Goal: Communication & Community: Share content

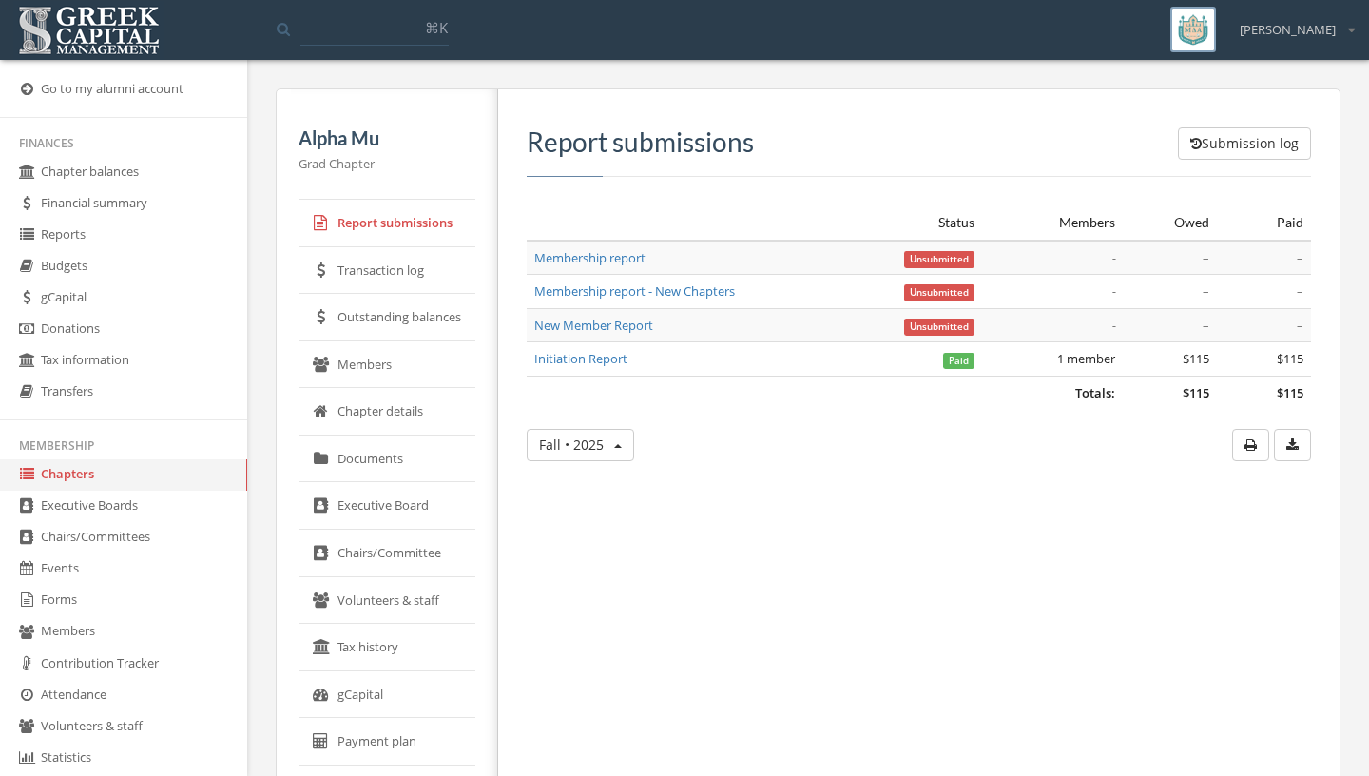
click at [90, 636] on link "Members" at bounding box center [123, 631] width 247 height 31
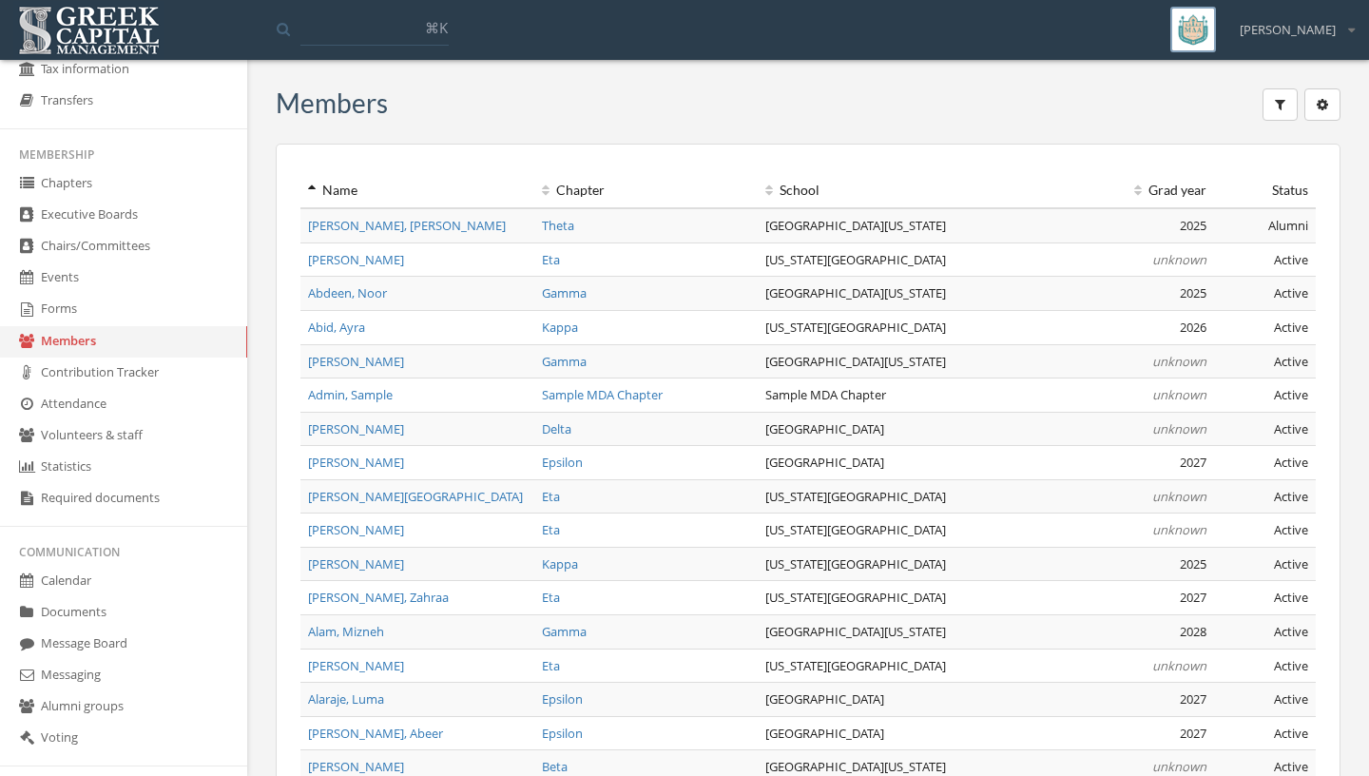
scroll to position [402, 0]
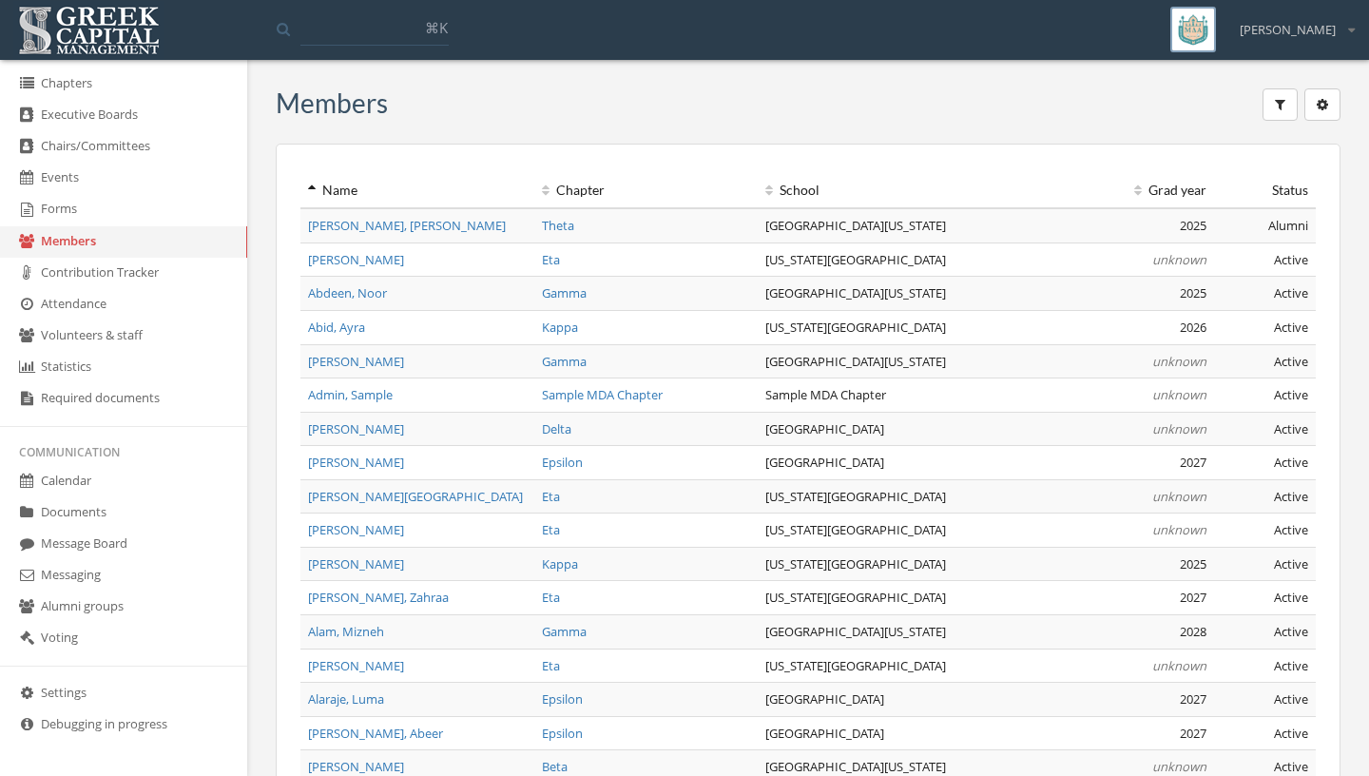
click at [107, 553] on link "Message Board" at bounding box center [123, 544] width 247 height 31
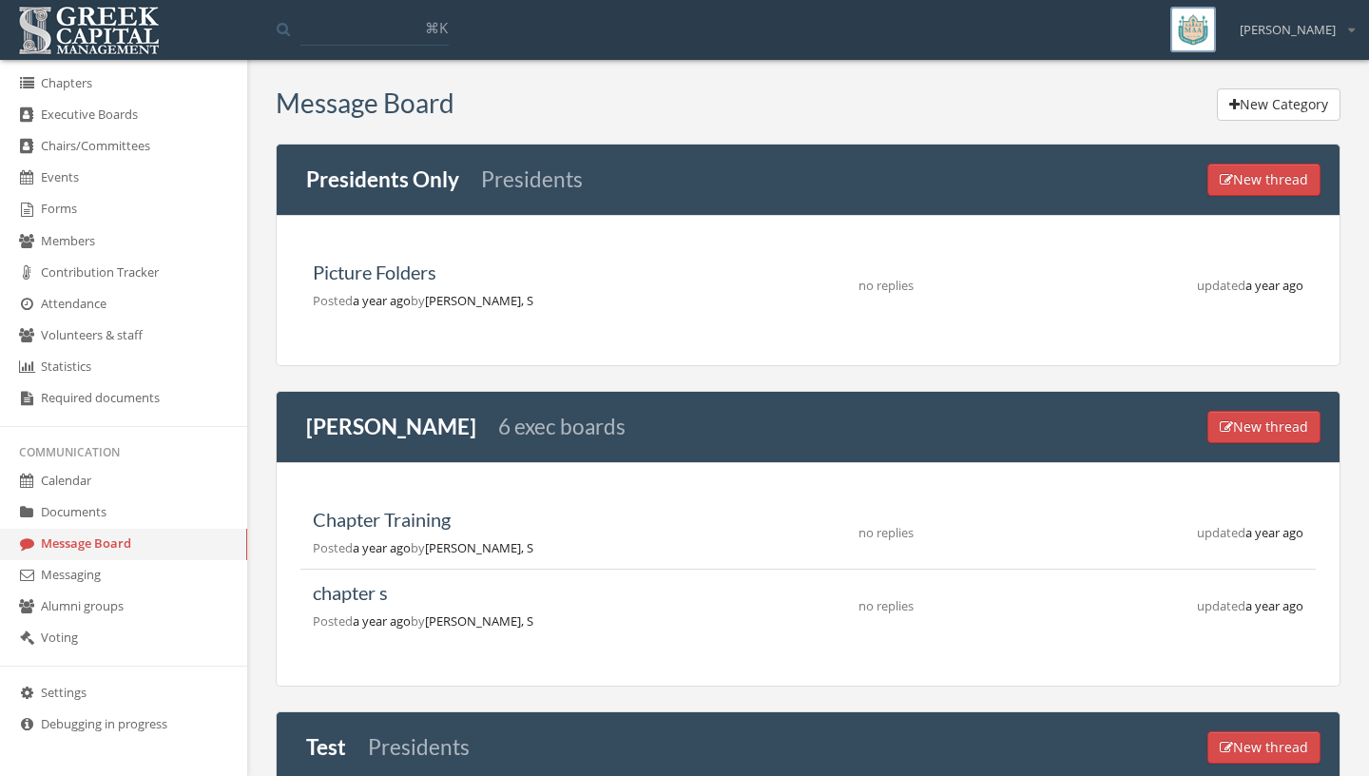
click at [103, 598] on link "Alumni groups" at bounding box center [123, 606] width 247 height 31
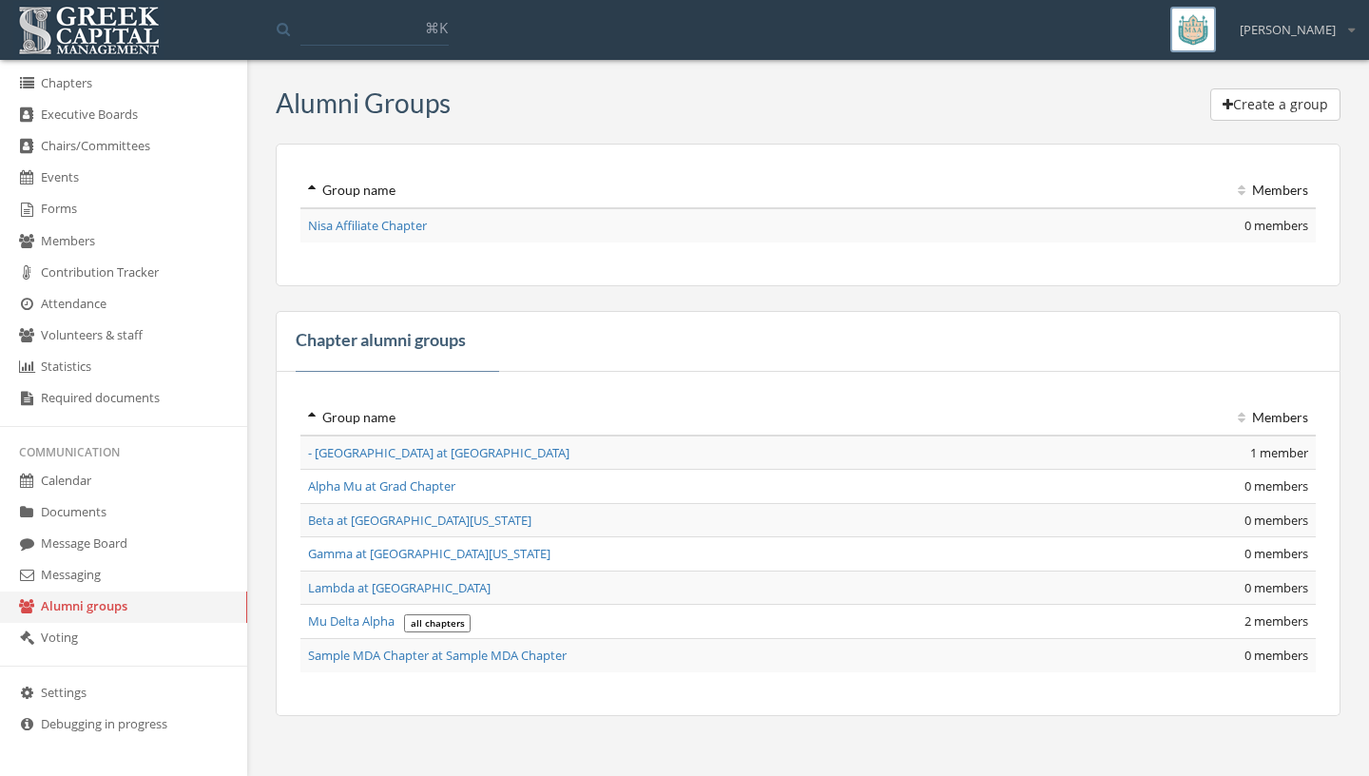
click at [103, 582] on link "Messaging" at bounding box center [123, 575] width 247 height 31
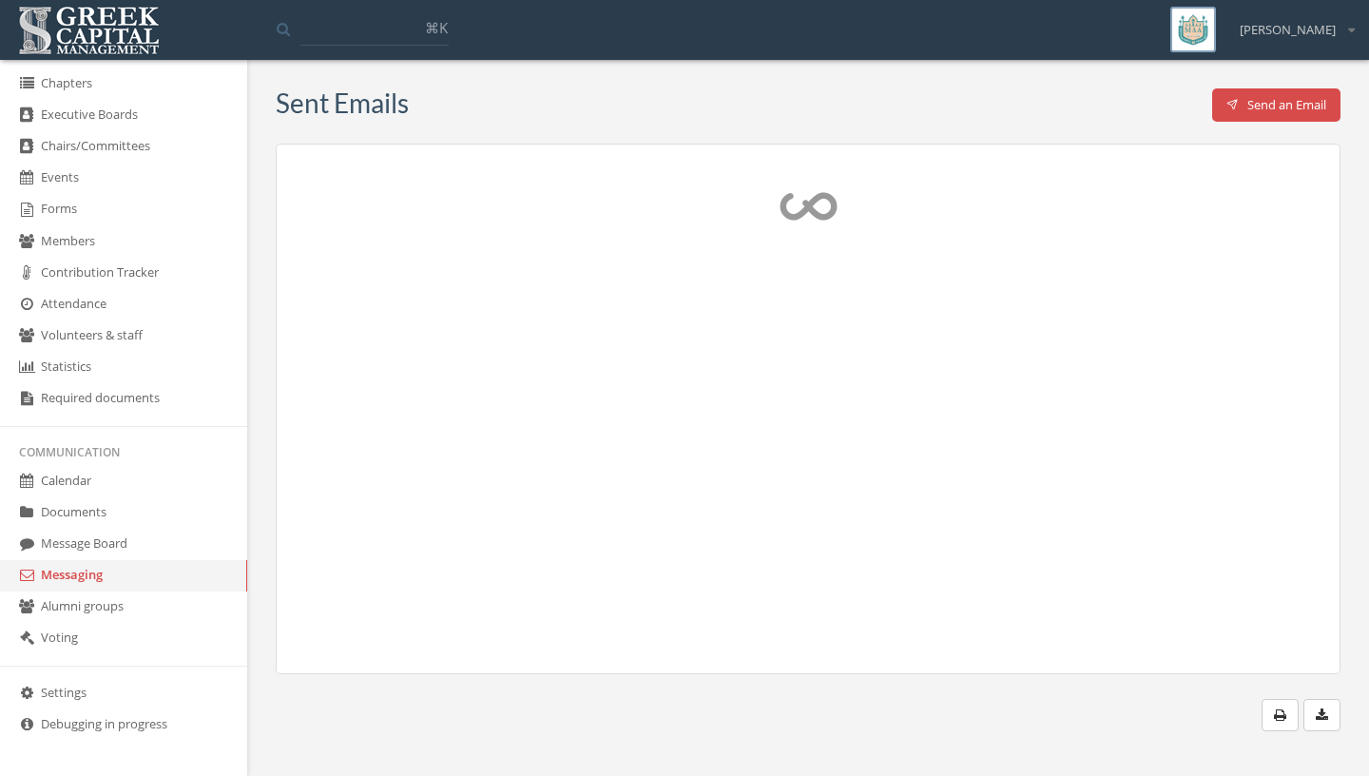
click at [1245, 106] on button "Send an Email" at bounding box center [1276, 104] width 129 height 33
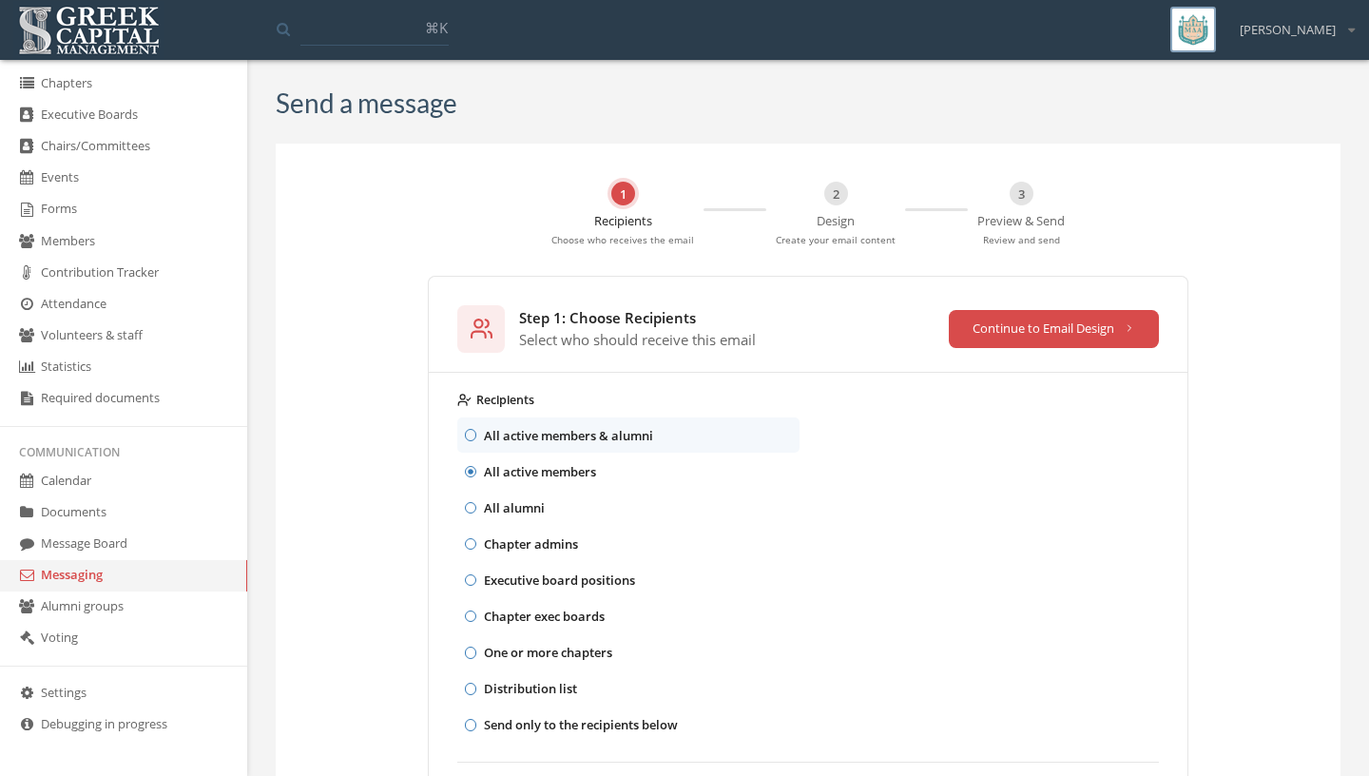
click at [1003, 119] on div "Send a message" at bounding box center [808, 106] width 1065 height 37
click at [1364, 372] on div "Send a message 1 Recipients Choose who receives the email 2 Design Create your …" at bounding box center [808, 565] width 1122 height 983
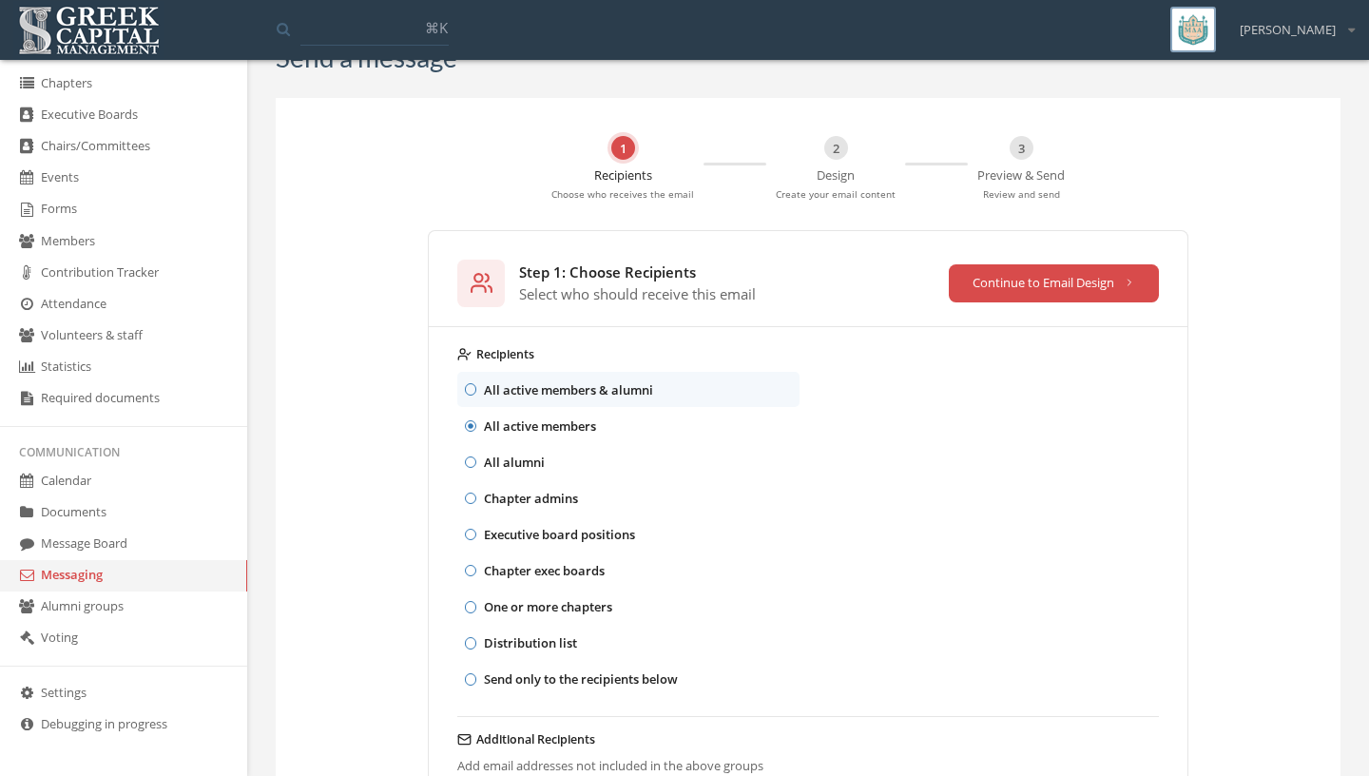
click at [1154, 461] on div "All active members & alumni All active members All alumni Chapter admins Execut…" at bounding box center [808, 534] width 702 height 325
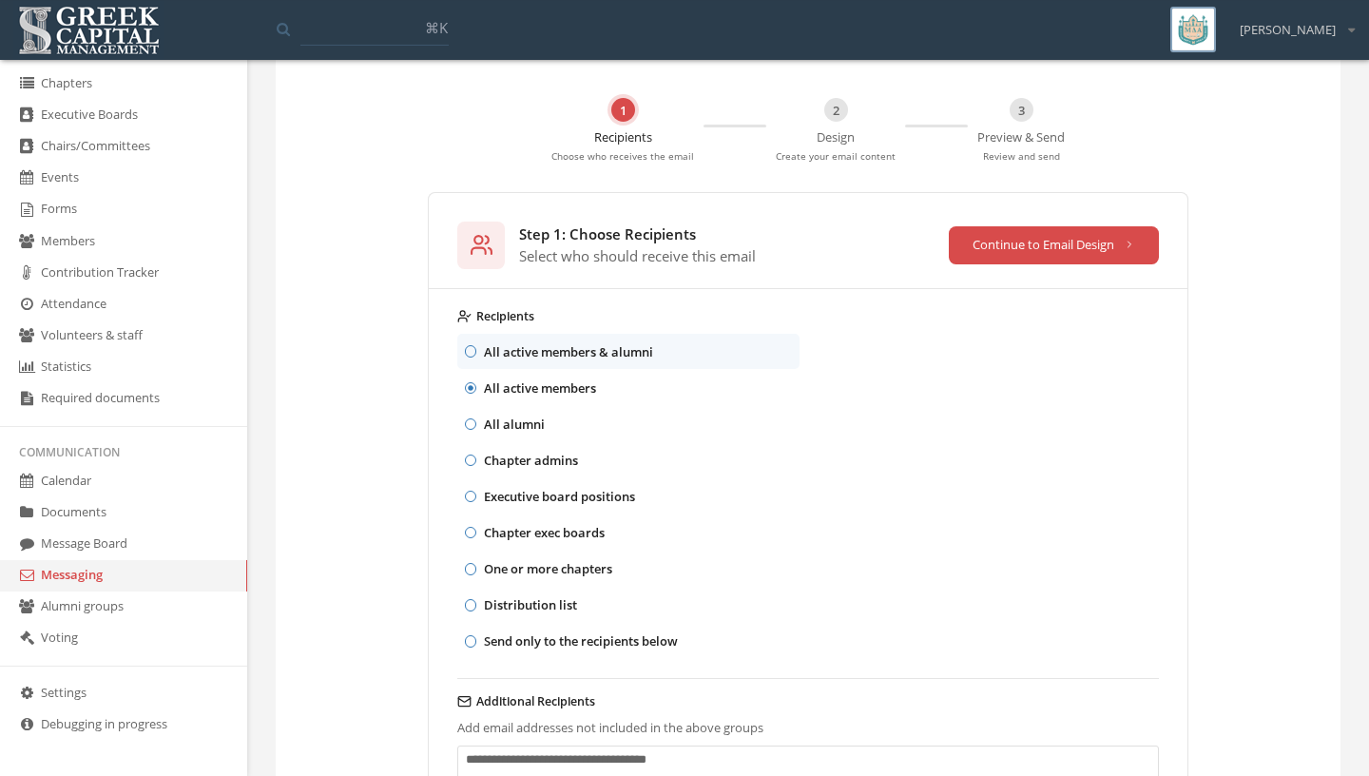
scroll to position [91, 0]
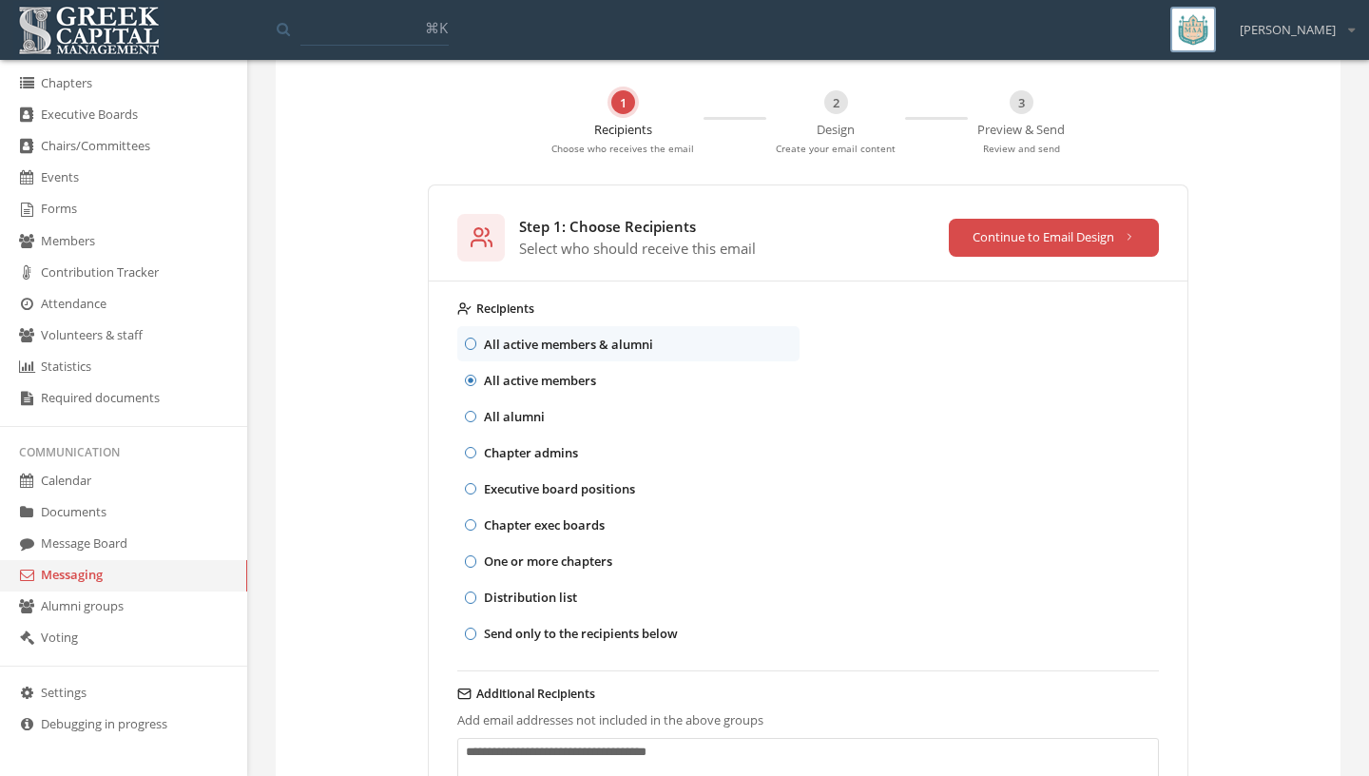
click at [1228, 496] on div "Step 1: Choose Recipients Select who should receive this email Continue to Emai…" at bounding box center [808, 537] width 1065 height 744
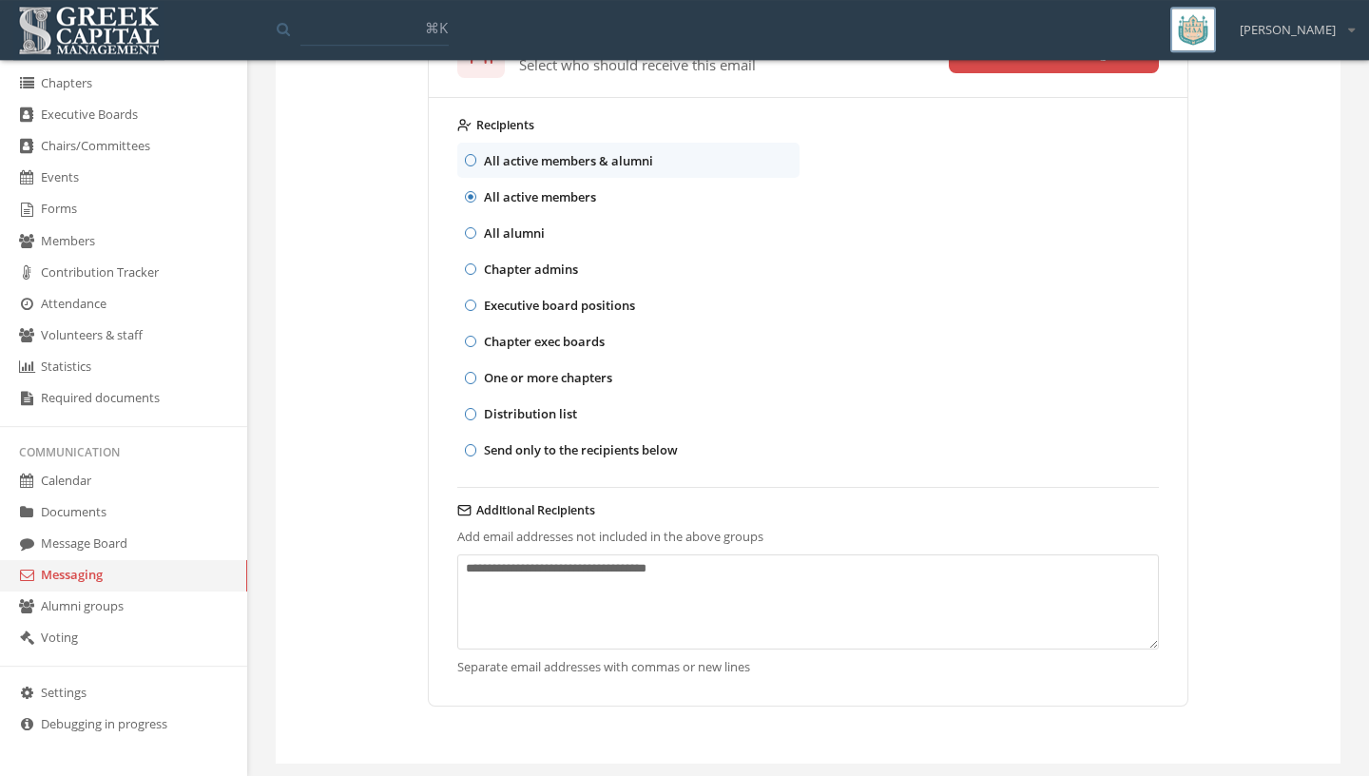
scroll to position [282, 0]
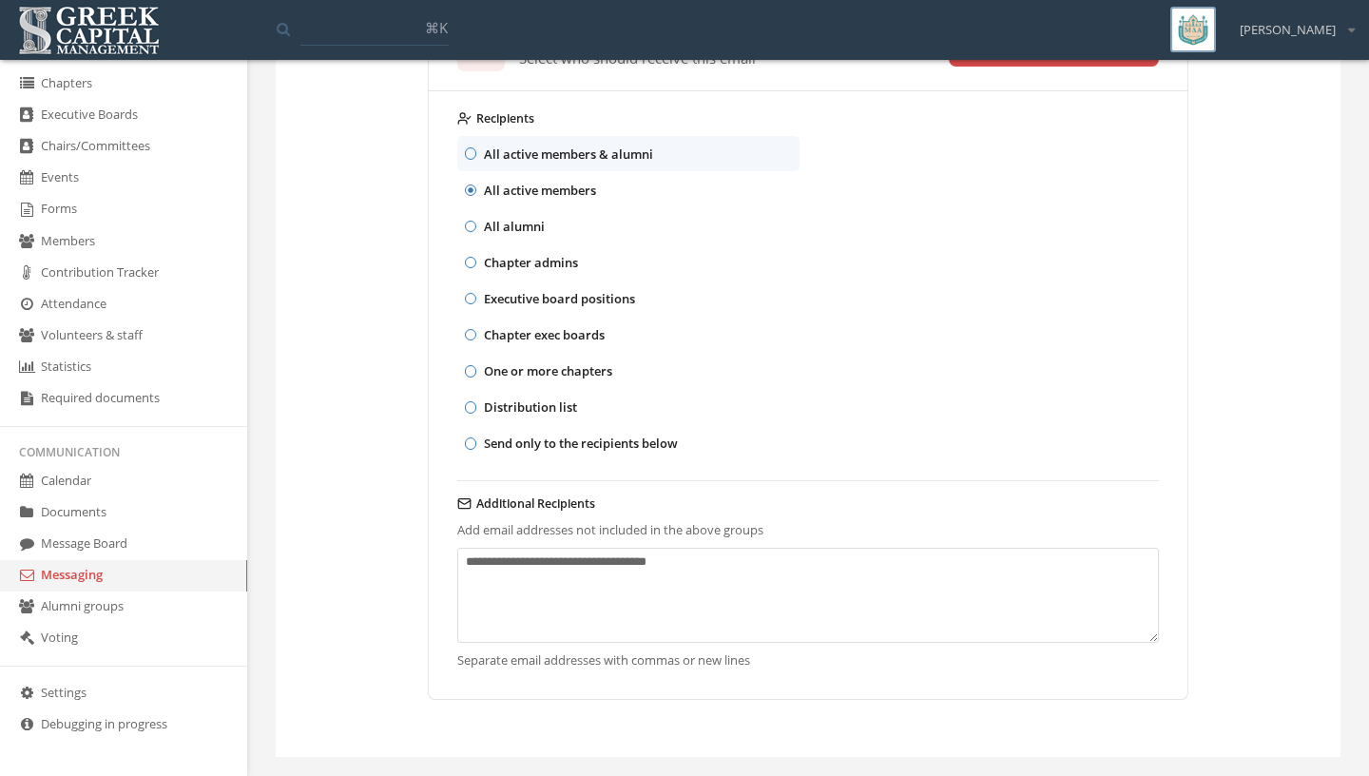
click at [636, 583] on textarea "Additional Recipients" at bounding box center [808, 595] width 702 height 95
paste textarea "**********"
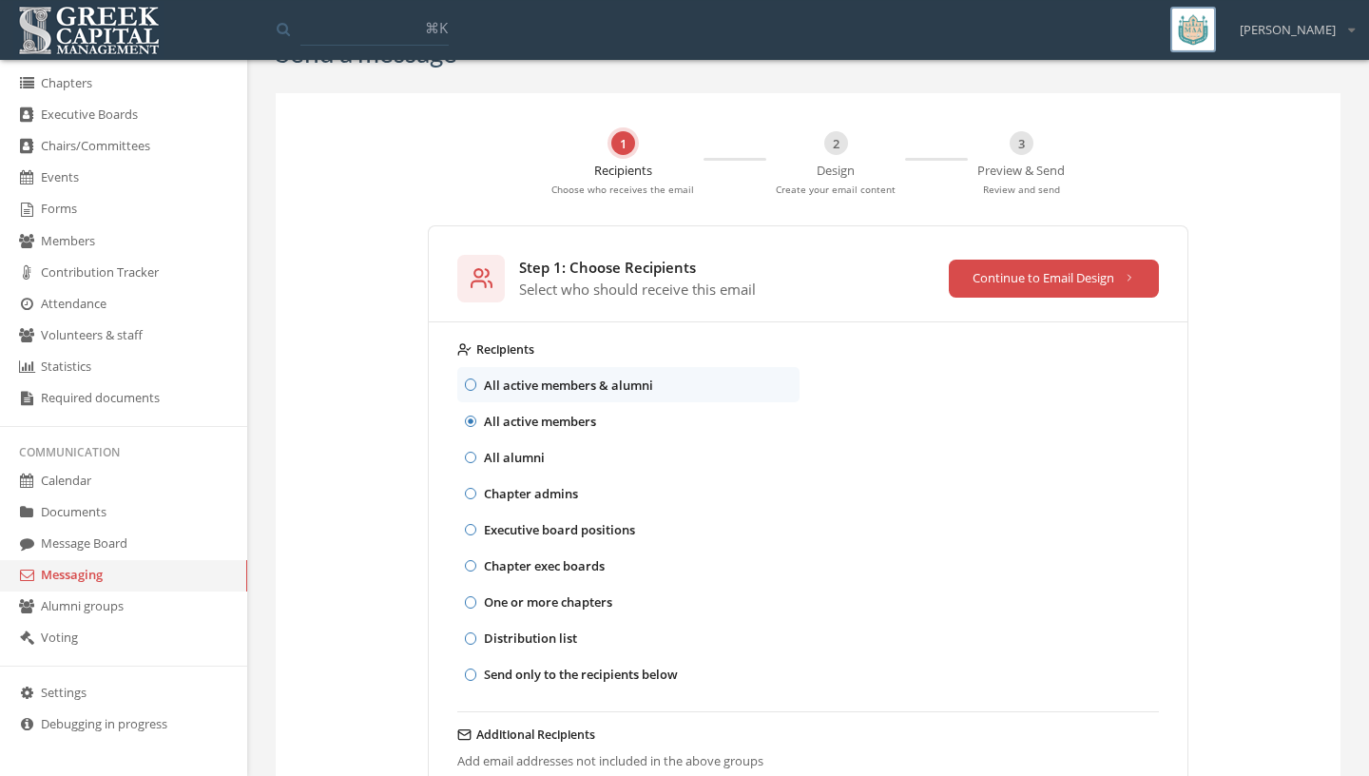
scroll to position [40, 0]
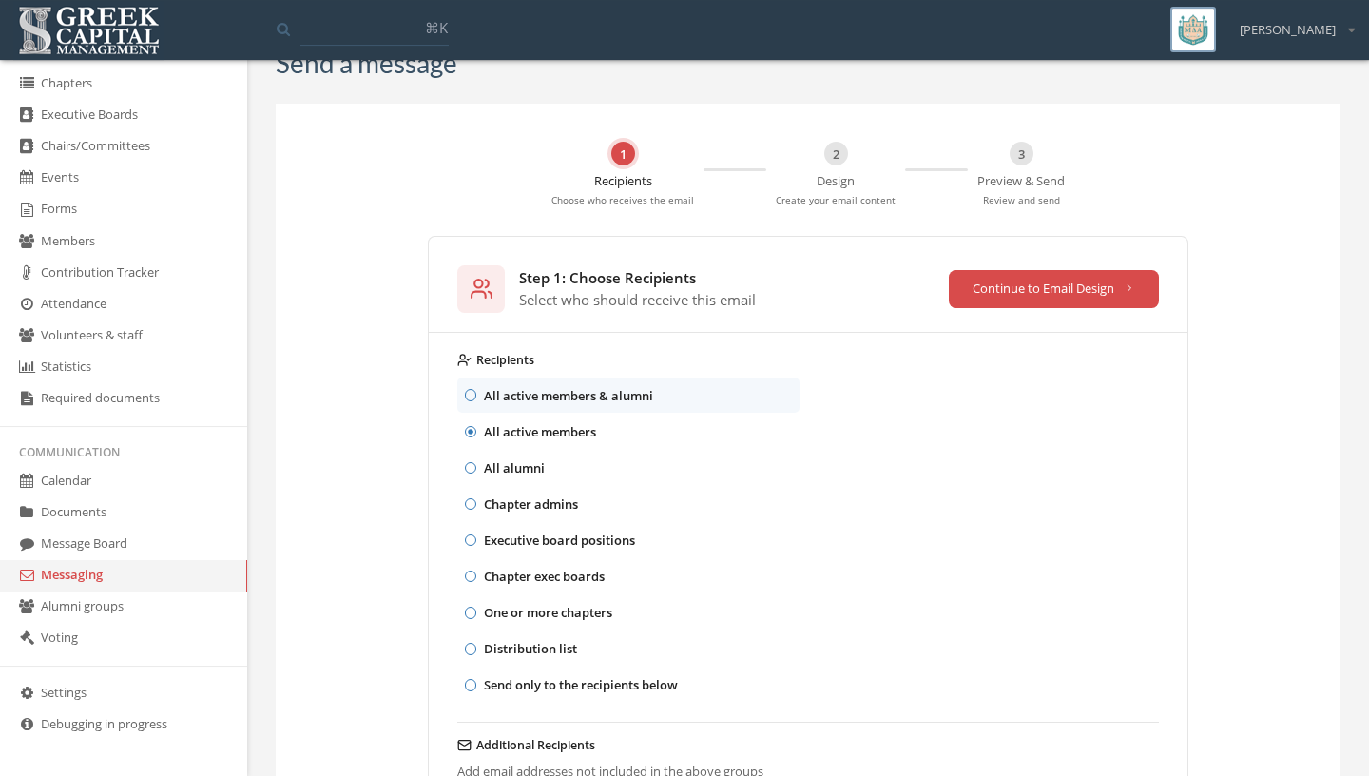
type textarea "**********"
click at [1083, 296] on button "Continue to Email Design" at bounding box center [1054, 289] width 211 height 38
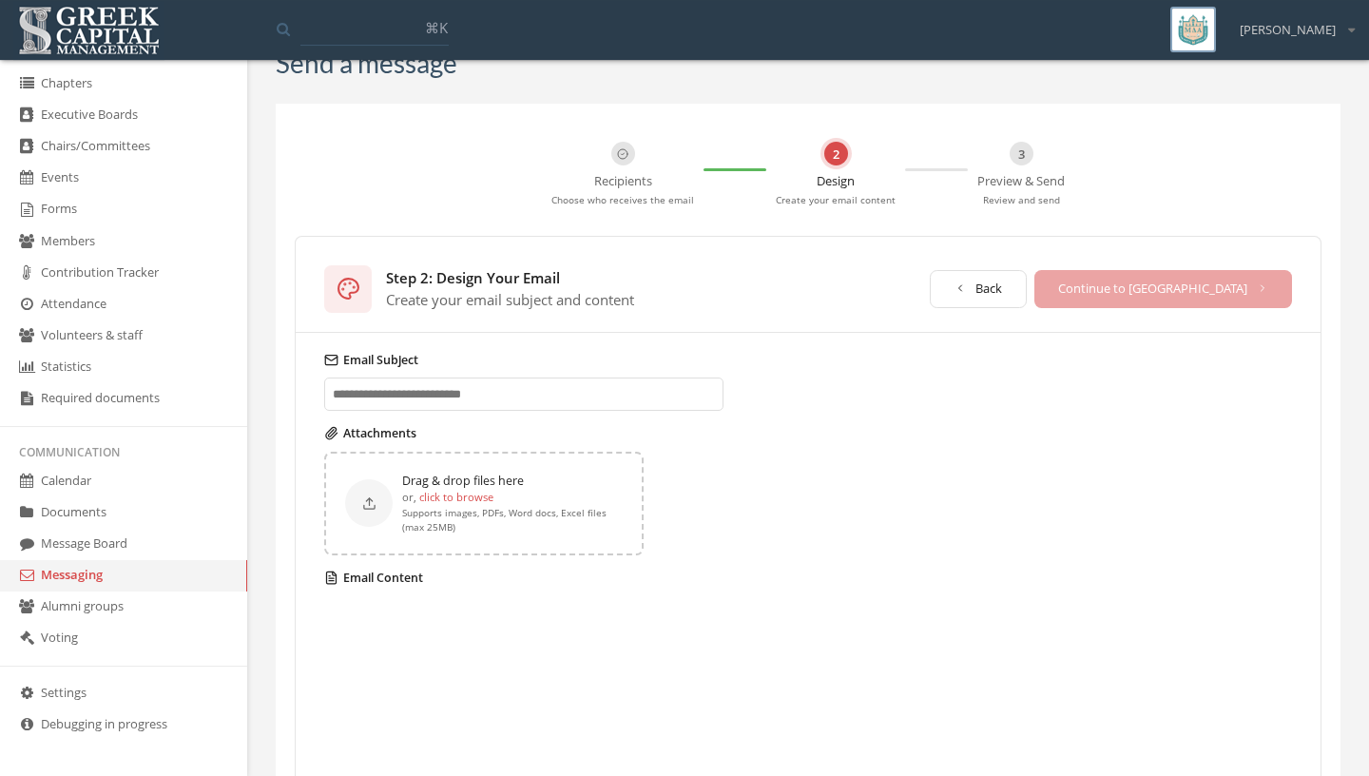
click at [413, 492] on p "or, click to browse" at bounding box center [512, 497] width 221 height 17
click at [458, 387] on input "Email Subject" at bounding box center [523, 393] width 399 height 33
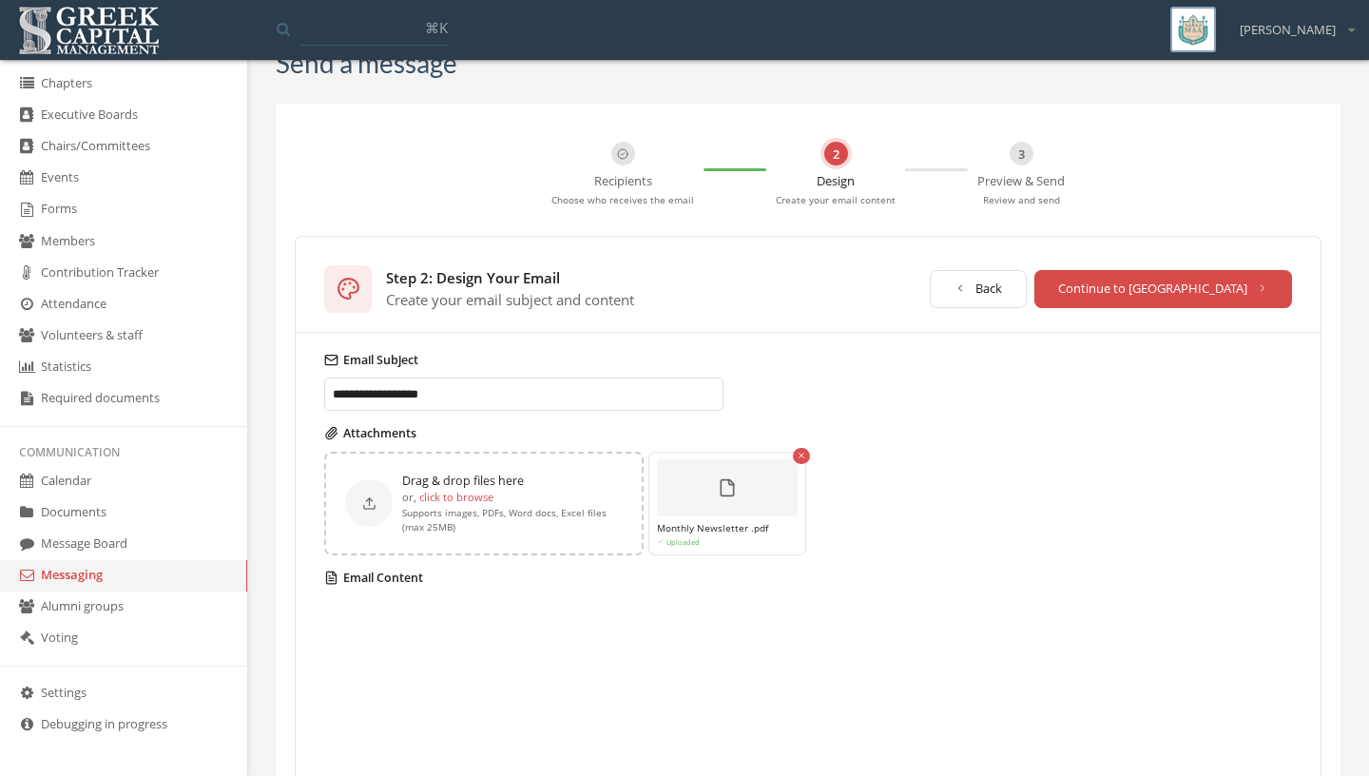
type input "**********"
drag, startPoint x: 1226, startPoint y: 293, endPoint x: 1045, endPoint y: 701, distance: 446.4
click at [1045, 701] on div "**********" at bounding box center [808, 714] width 1027 height 957
click at [370, 578] on label "Email Content" at bounding box center [808, 577] width 968 height 17
click at [371, 578] on label "Email Content" at bounding box center [808, 577] width 968 height 17
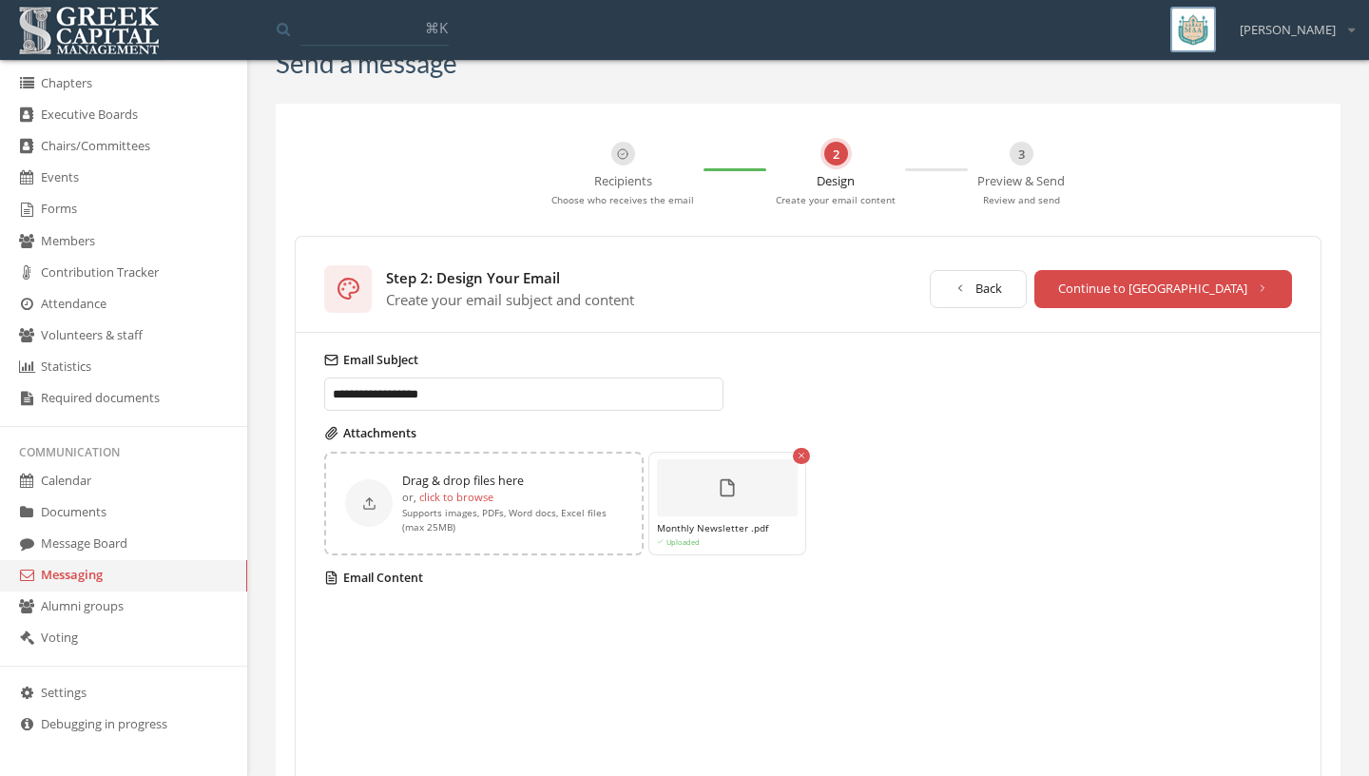
click at [1186, 292] on button "Continue to [GEOGRAPHIC_DATA]" at bounding box center [1163, 289] width 259 height 38
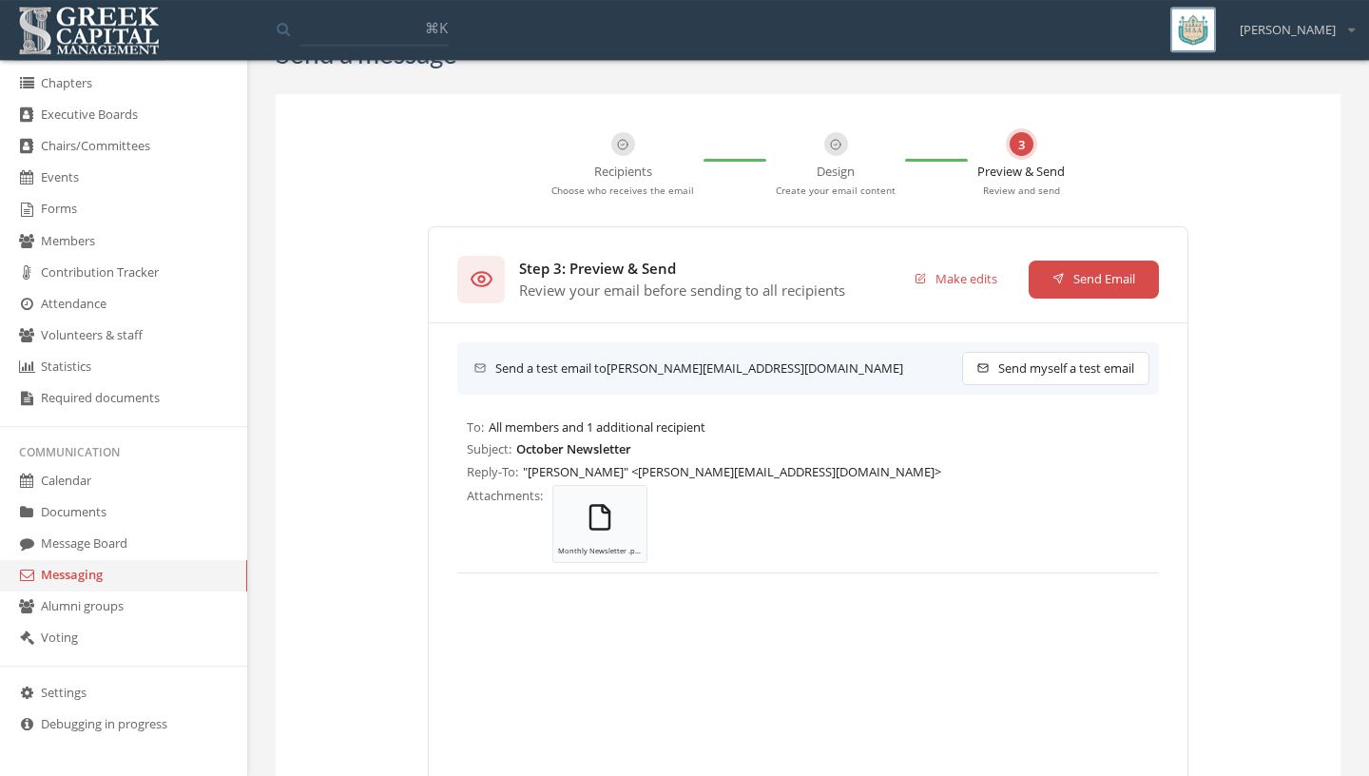
scroll to position [0, 0]
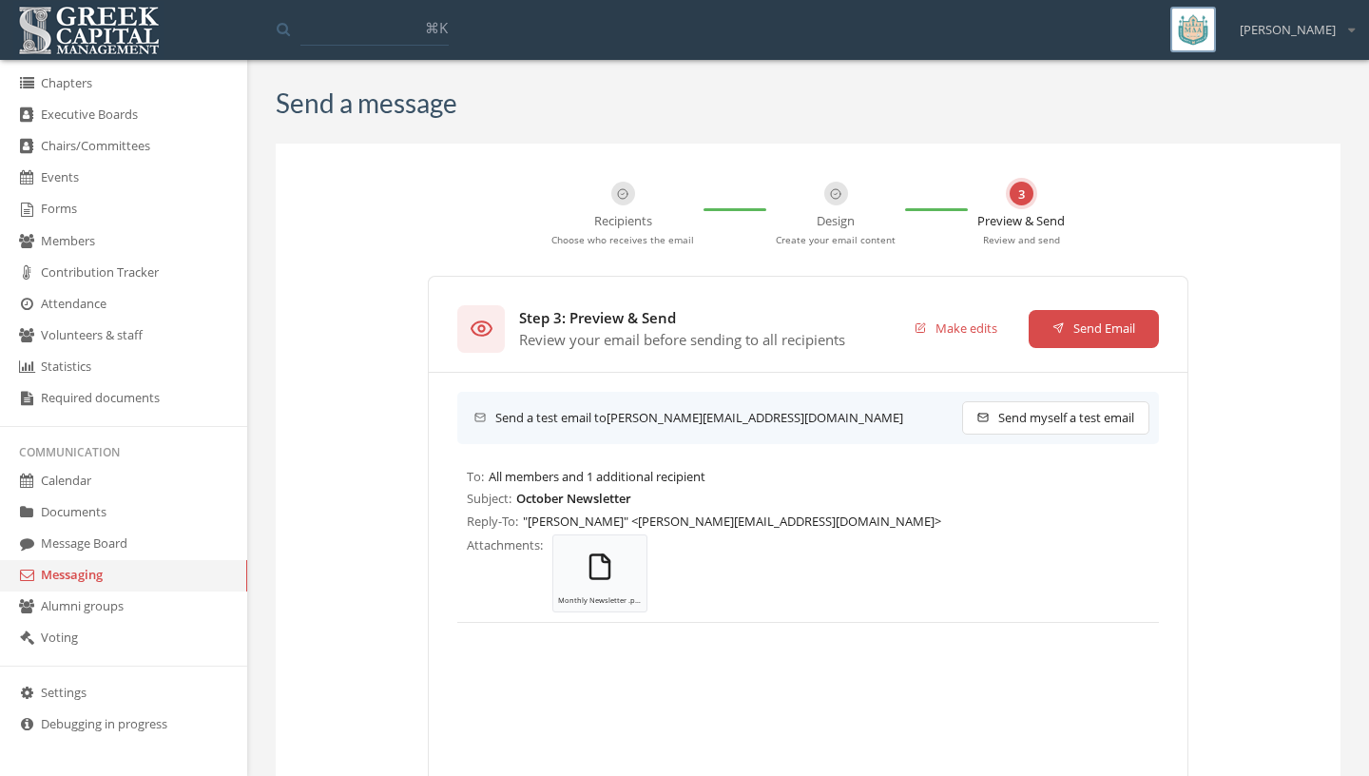
click at [977, 333] on button "Make edits" at bounding box center [956, 329] width 131 height 38
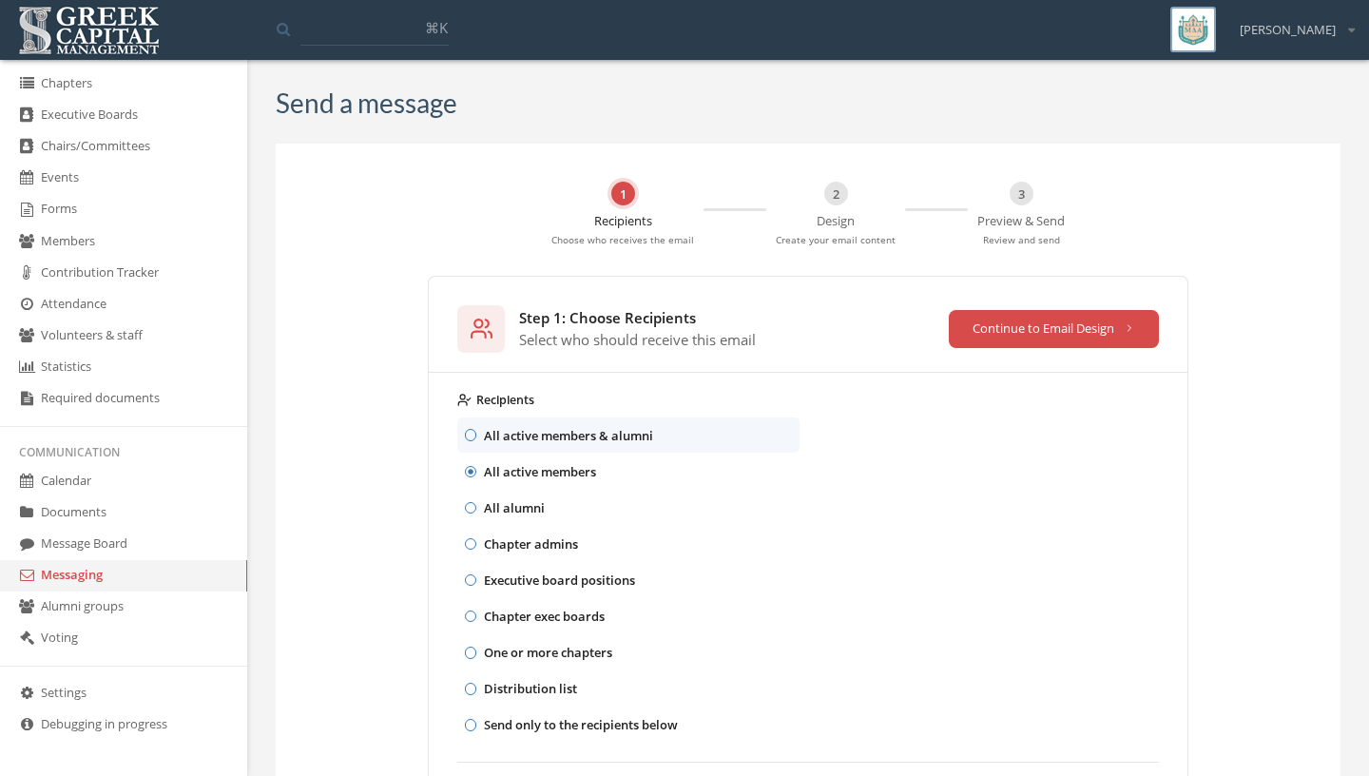
click at [1084, 324] on button "Continue to Email Design" at bounding box center [1054, 329] width 211 height 38
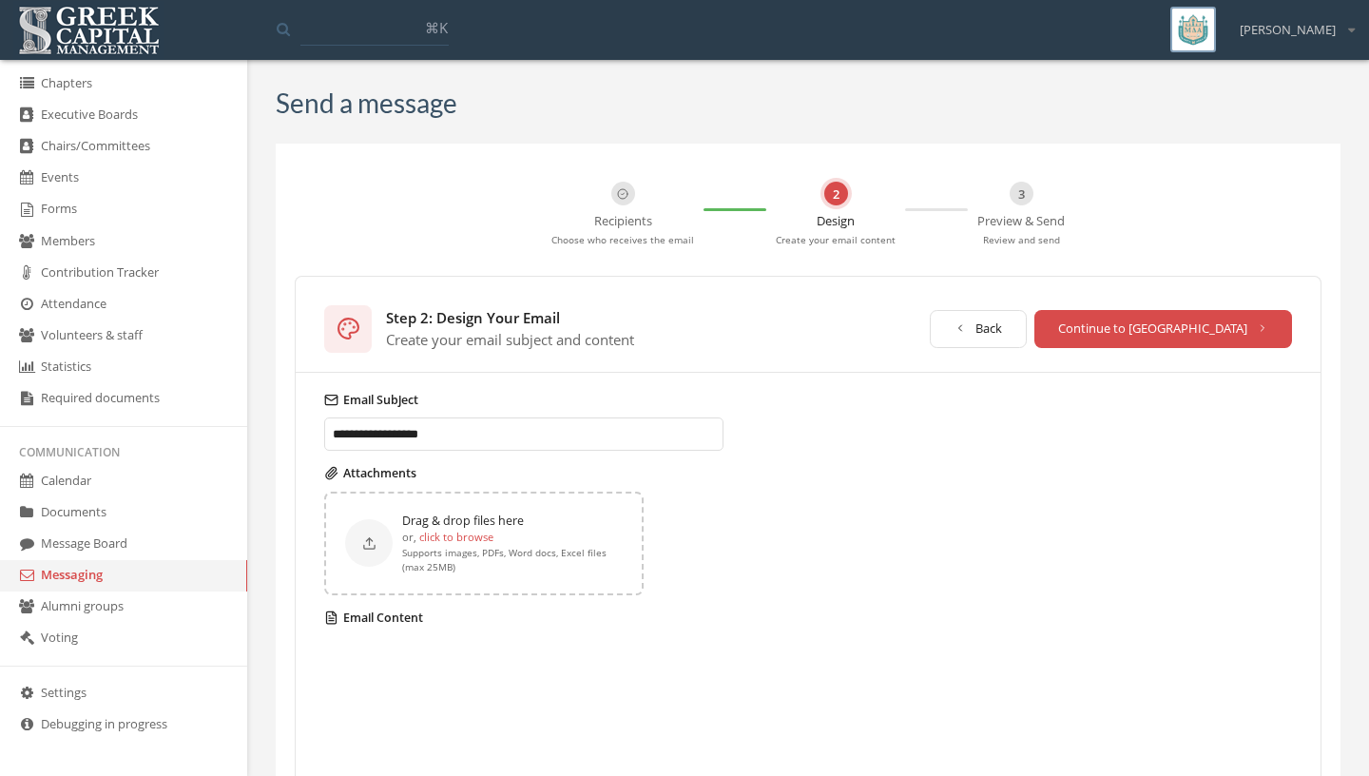
click at [572, 429] on input "**********" at bounding box center [523, 433] width 399 height 33
click at [780, 550] on div "Drag & drop files here or, click to browse Supports images, PDFs, Word docs, Ex…" at bounding box center [808, 543] width 968 height 104
click at [397, 616] on label "Email Content" at bounding box center [808, 617] width 968 height 17
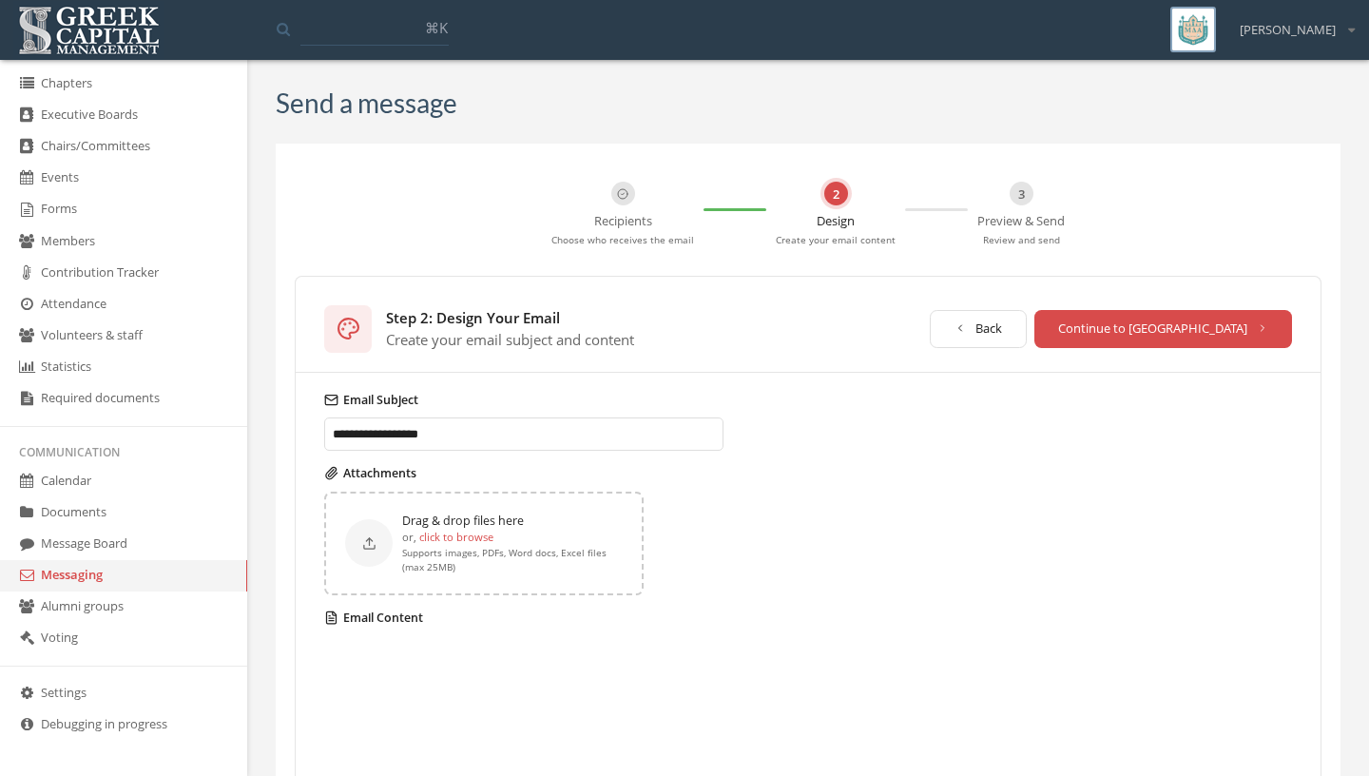
click at [397, 616] on label "Email Content" at bounding box center [808, 617] width 968 height 17
click at [396, 616] on label "Email Content" at bounding box center [808, 617] width 968 height 17
click at [330, 616] on icon at bounding box center [329, 616] width 1 height 0
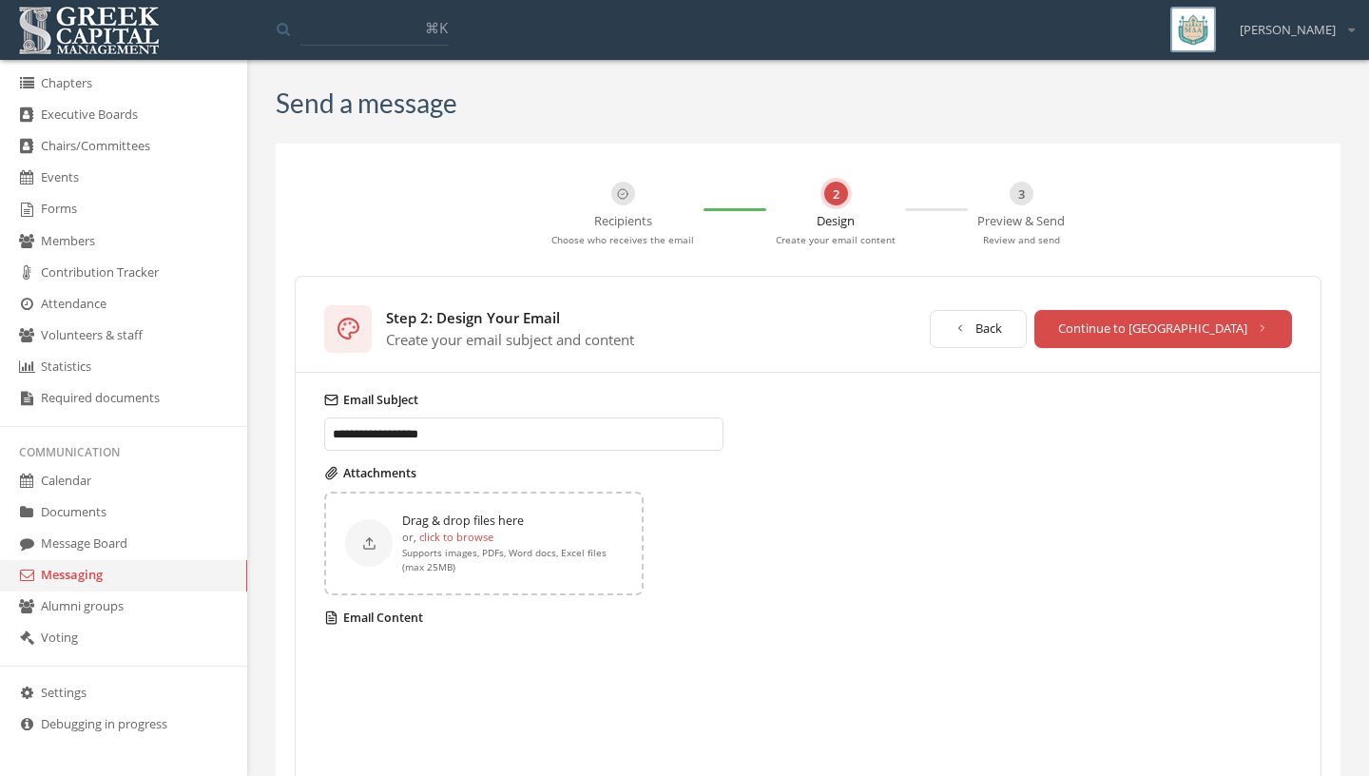
click at [330, 616] on icon at bounding box center [329, 616] width 1 height 0
click at [495, 544] on p "or, click to browse" at bounding box center [512, 537] width 221 height 17
click at [1188, 318] on button "Continue to [GEOGRAPHIC_DATA]" at bounding box center [1163, 329] width 259 height 38
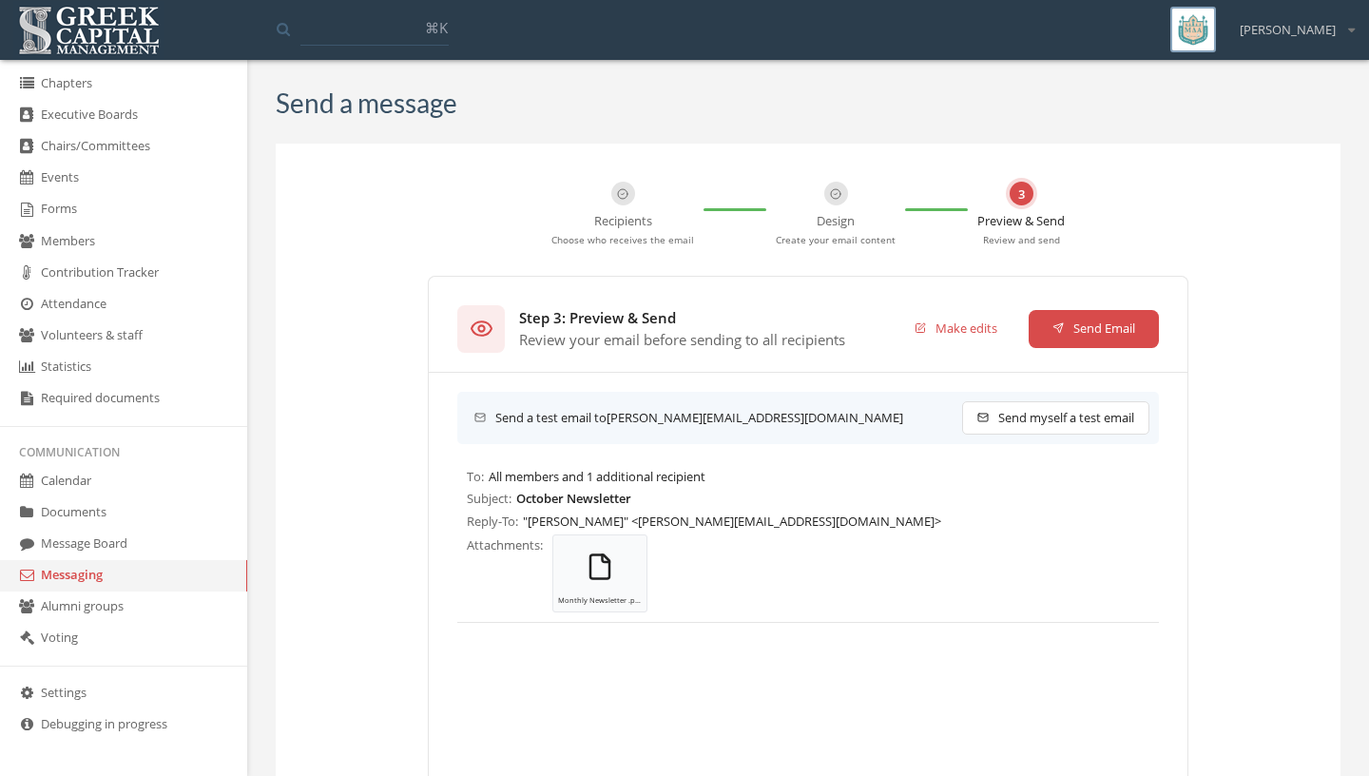
click at [1112, 333] on button "Send Email" at bounding box center [1094, 329] width 131 height 38
click at [1224, 34] on div at bounding box center [1225, 34] width 27 height 27
click at [1037, 417] on button "Send myself a test email" at bounding box center [1056, 417] width 188 height 33
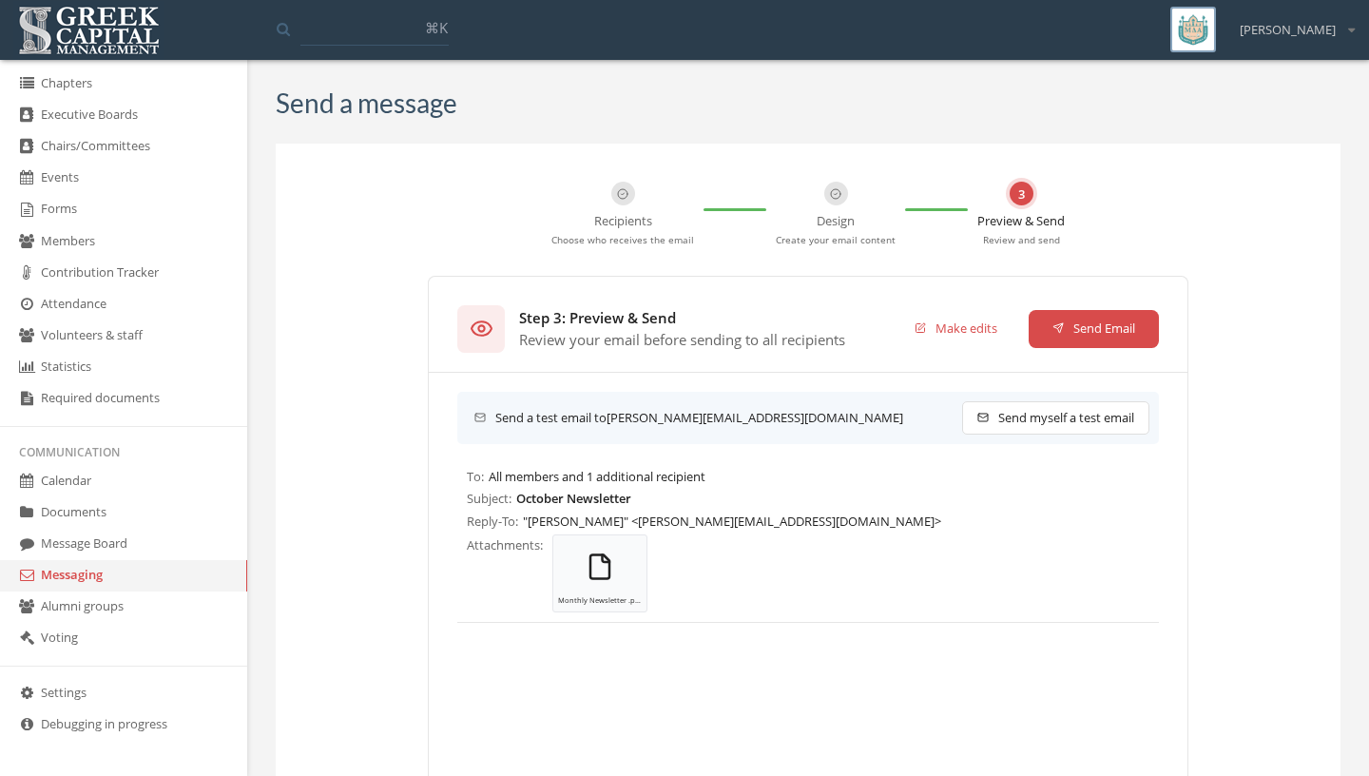
click at [1037, 417] on button "Send myself a test email" at bounding box center [1056, 417] width 188 height 33
click at [1056, 323] on button "Send Email" at bounding box center [1094, 329] width 131 height 38
click at [1113, 318] on button "Send Email" at bounding box center [1094, 329] width 131 height 38
click at [1074, 321] on button "Send Email" at bounding box center [1094, 329] width 131 height 38
click at [1084, 314] on button "Send Email" at bounding box center [1094, 329] width 131 height 38
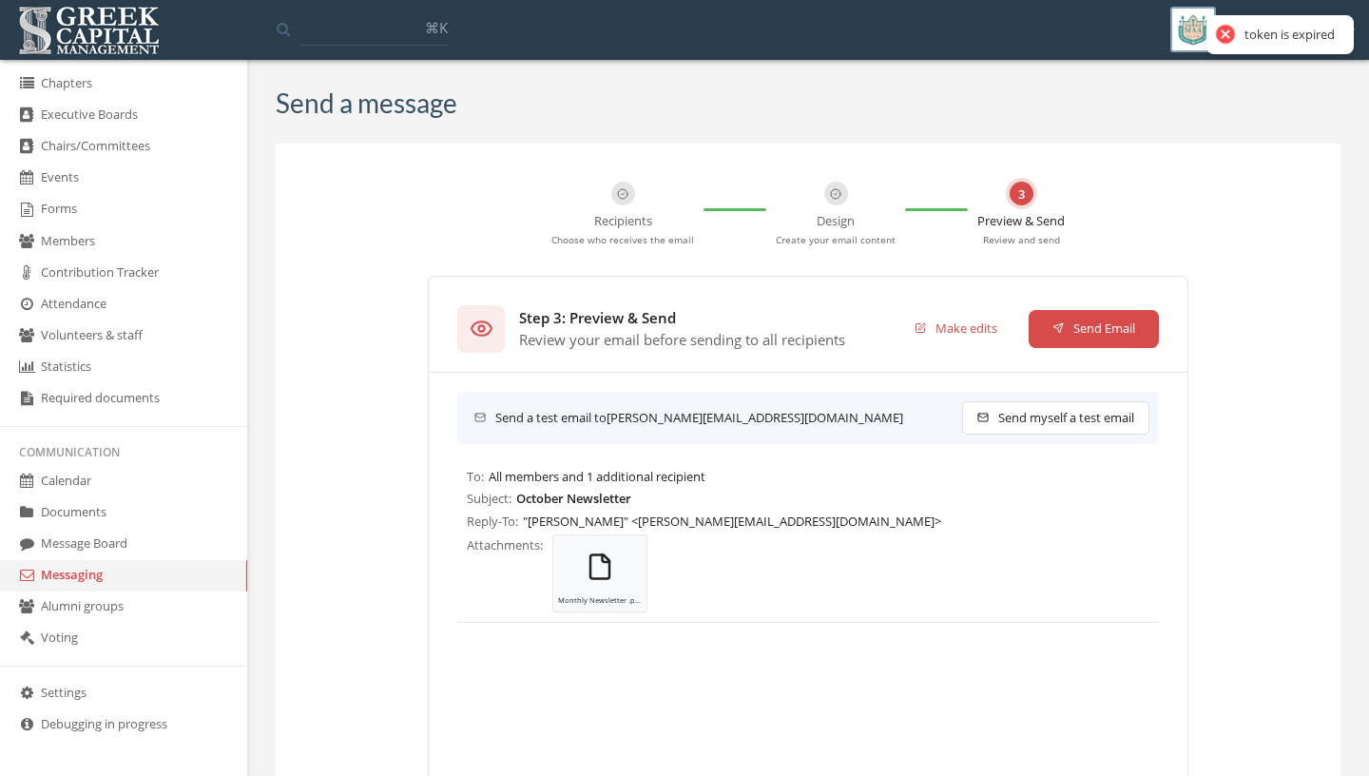
click at [1226, 38] on div at bounding box center [1225, 34] width 27 height 27
click at [126, 574] on link "Messaging" at bounding box center [123, 575] width 247 height 31
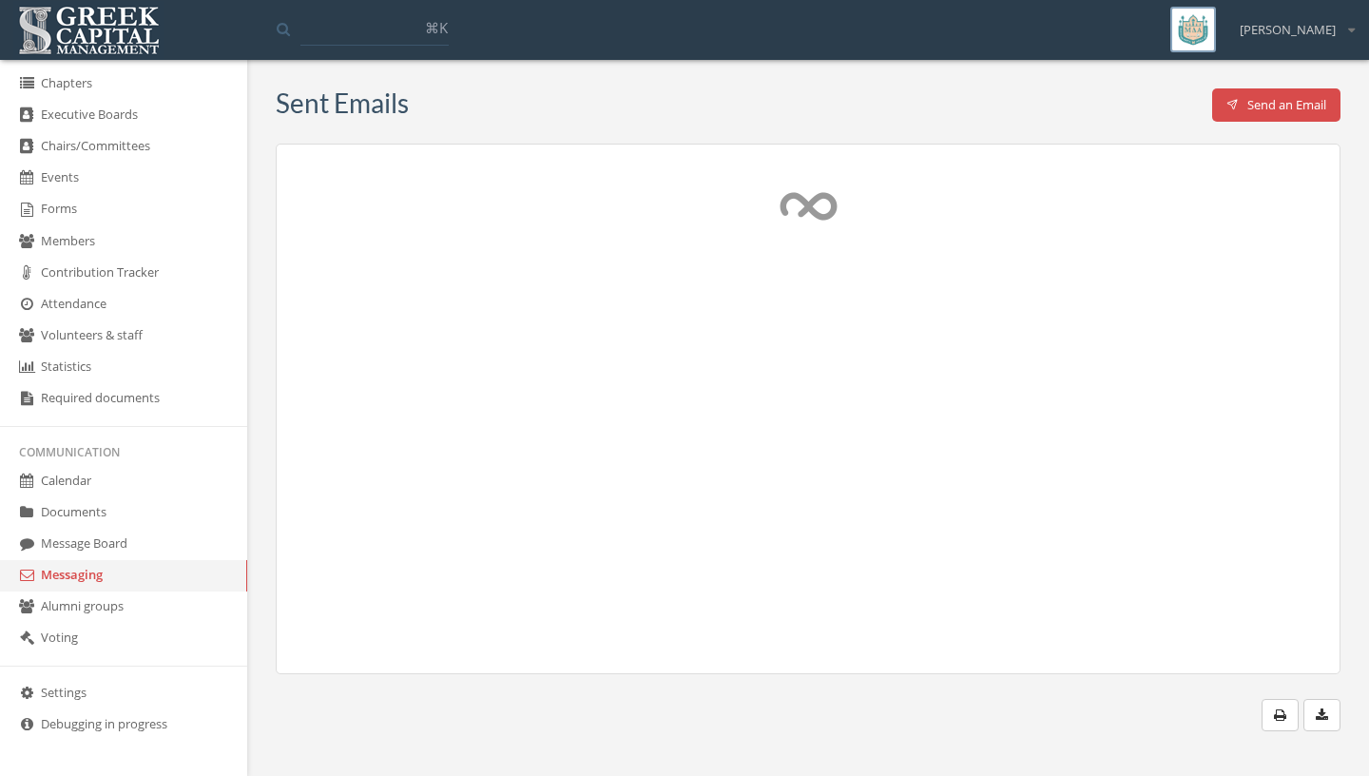
click at [80, 603] on link "Alumni groups" at bounding box center [123, 606] width 247 height 31
